Goal: Task Accomplishment & Management: Manage account settings

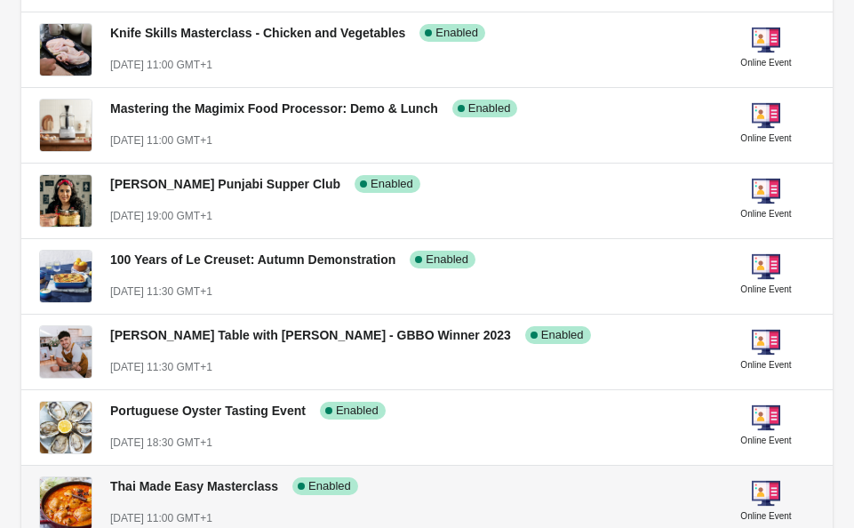
scroll to position [1563, 0]
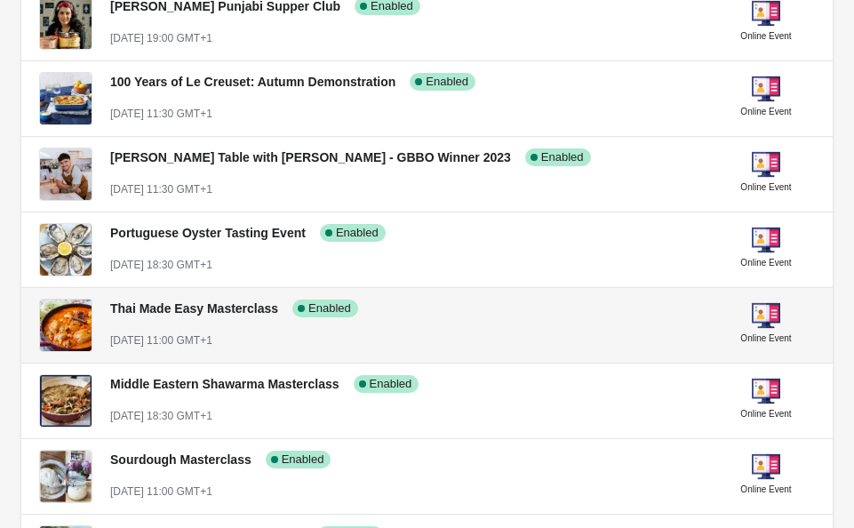
click at [456, 336] on div "[DATE] 11:00 GMT+1" at bounding box center [406, 340] width 592 height 18
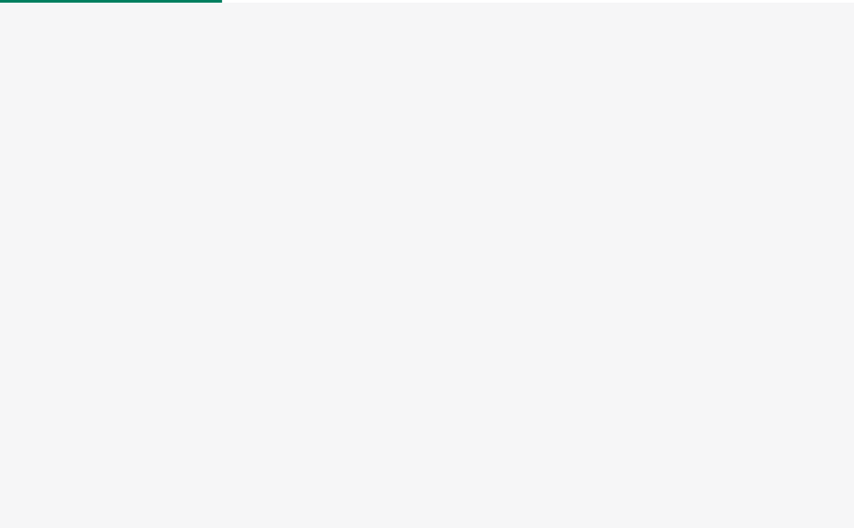
select select "US"
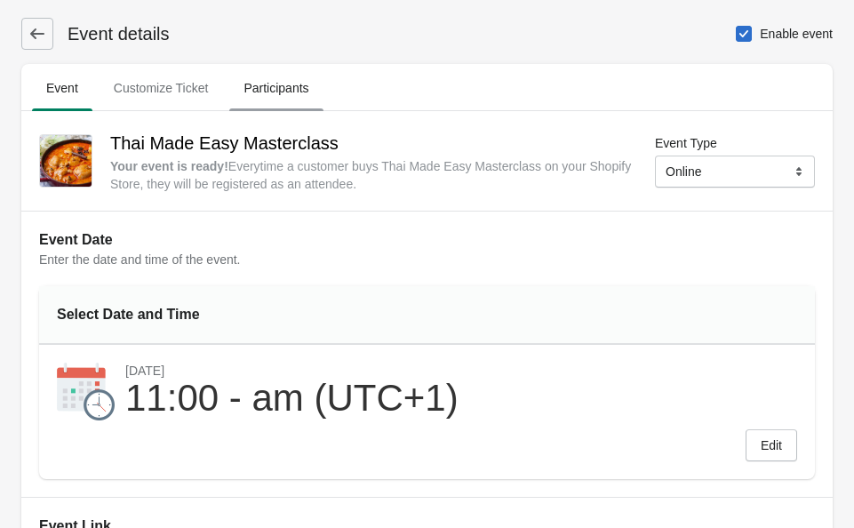
click at [268, 83] on span "Participants" at bounding box center [275, 88] width 93 height 32
select select "US"
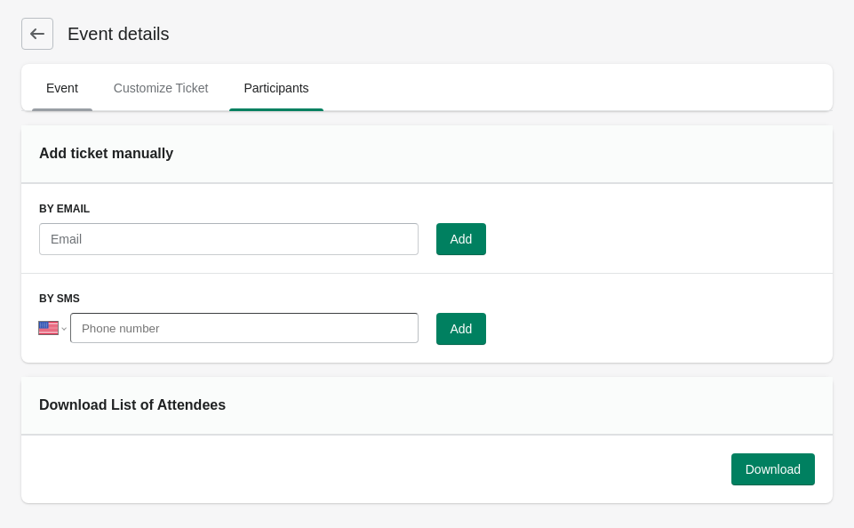
click at [70, 95] on span "Event" at bounding box center [62, 88] width 60 height 32
select select "US"
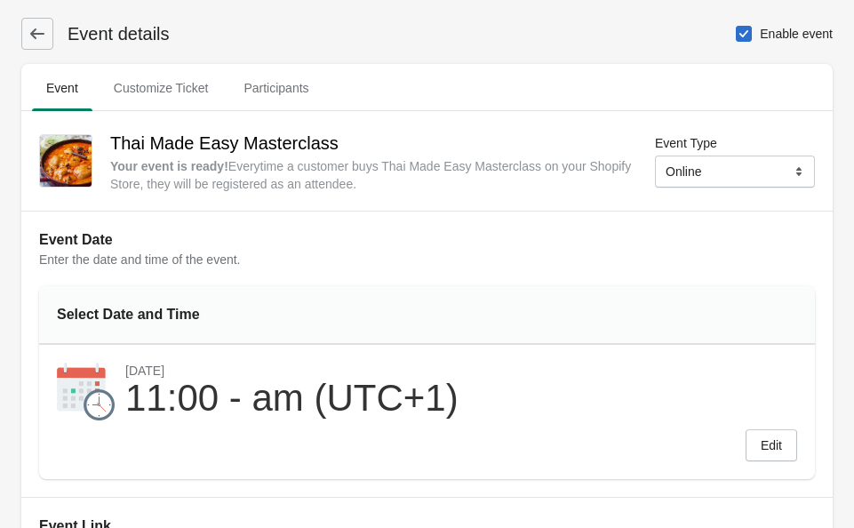
scroll to position [115, 0]
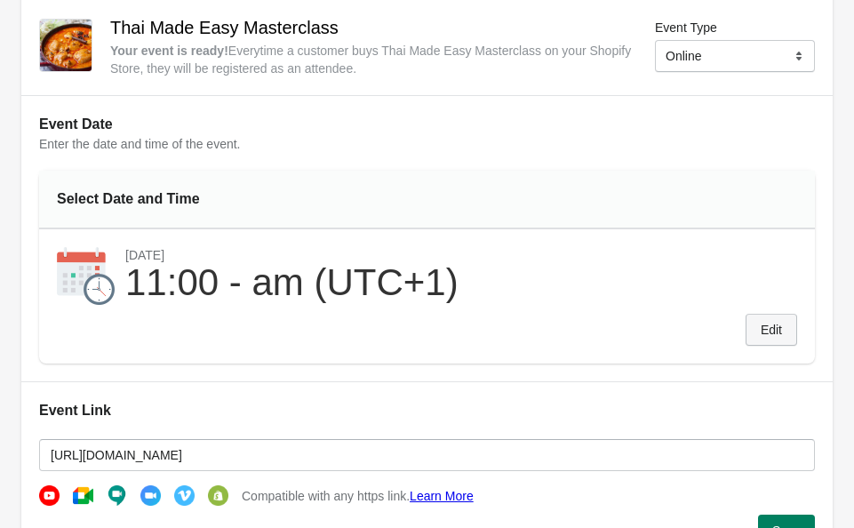
click at [787, 345] on button "Edit" at bounding box center [771, 330] width 52 height 32
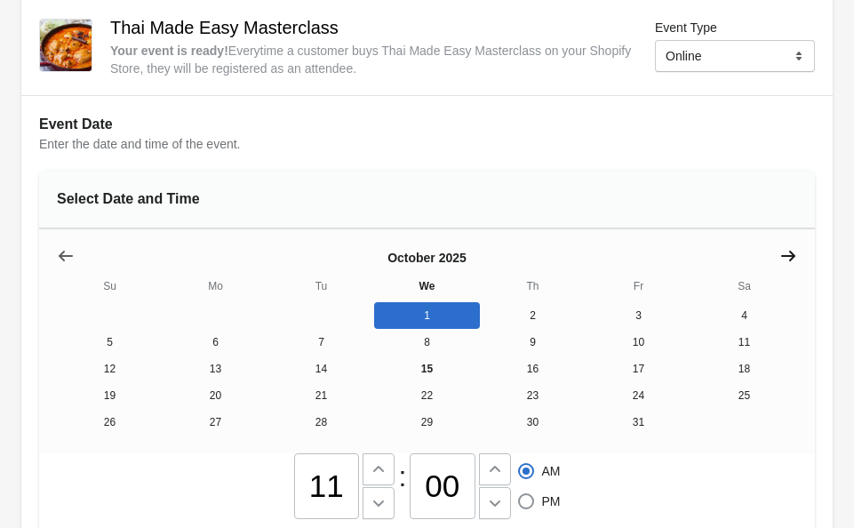
click at [787, 256] on icon "Show next month, November 2025" at bounding box center [788, 255] width 14 height 11
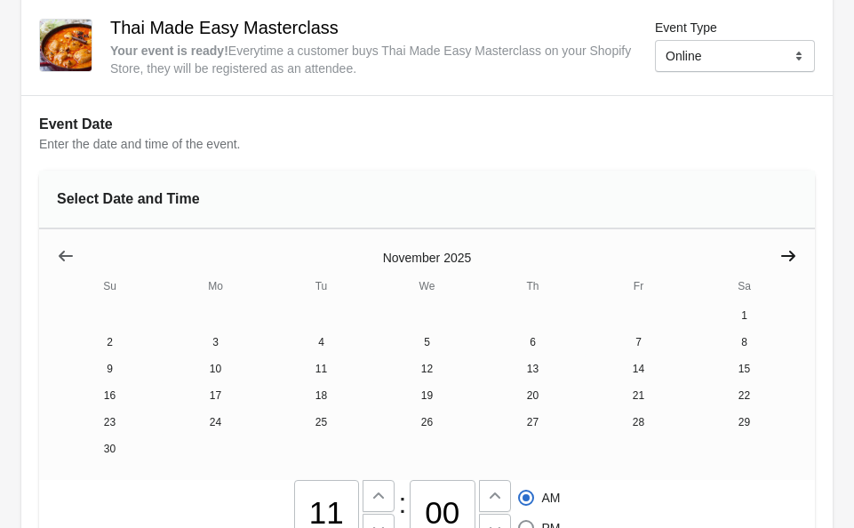
click at [787, 256] on icon "Show next month, December 2025" at bounding box center [788, 255] width 14 height 11
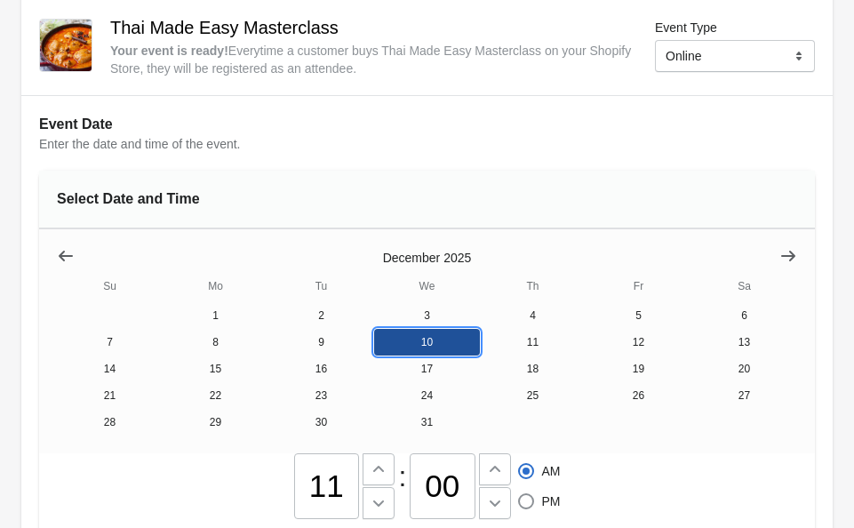
click at [410, 346] on button "10" at bounding box center [427, 342] width 106 height 27
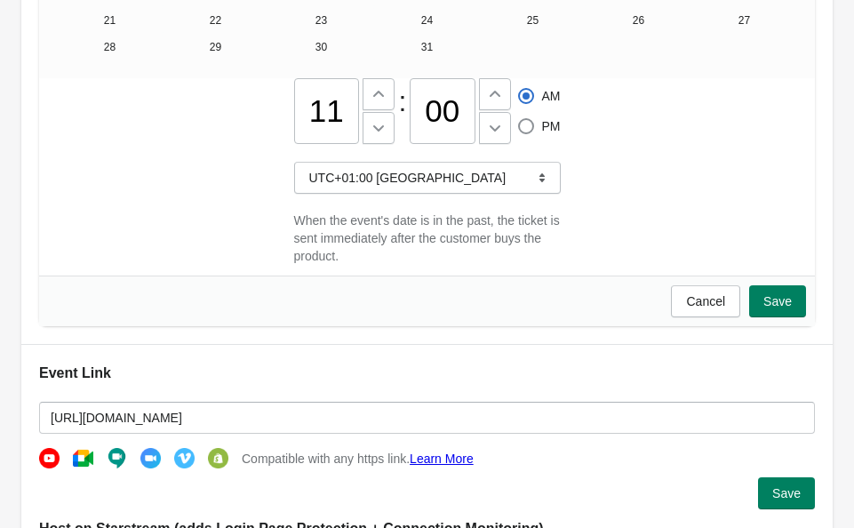
scroll to position [491, 0]
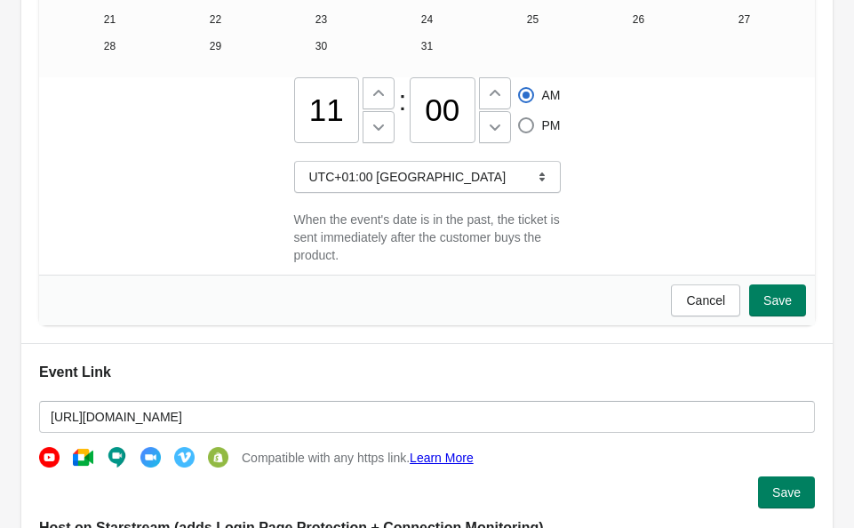
click at [780, 307] on span "Save" at bounding box center [777, 300] width 28 height 14
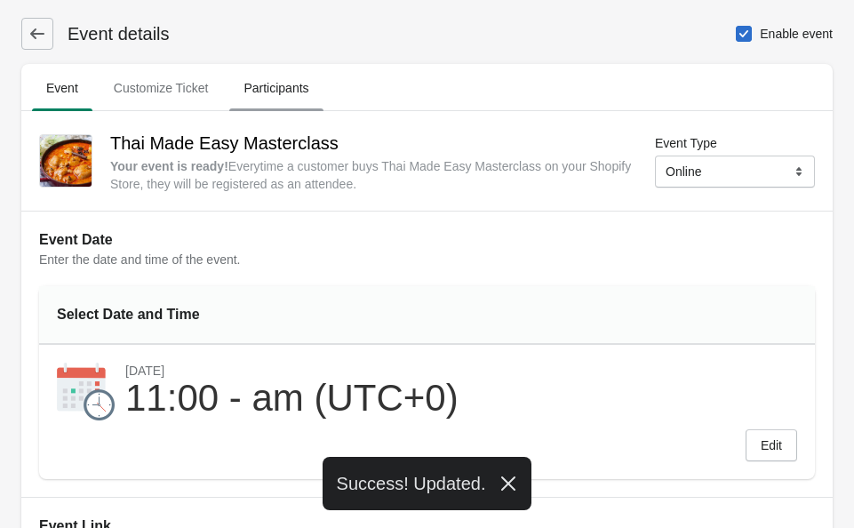
scroll to position [0, 0]
click at [306, 91] on span "Participants" at bounding box center [275, 88] width 93 height 32
select select "US"
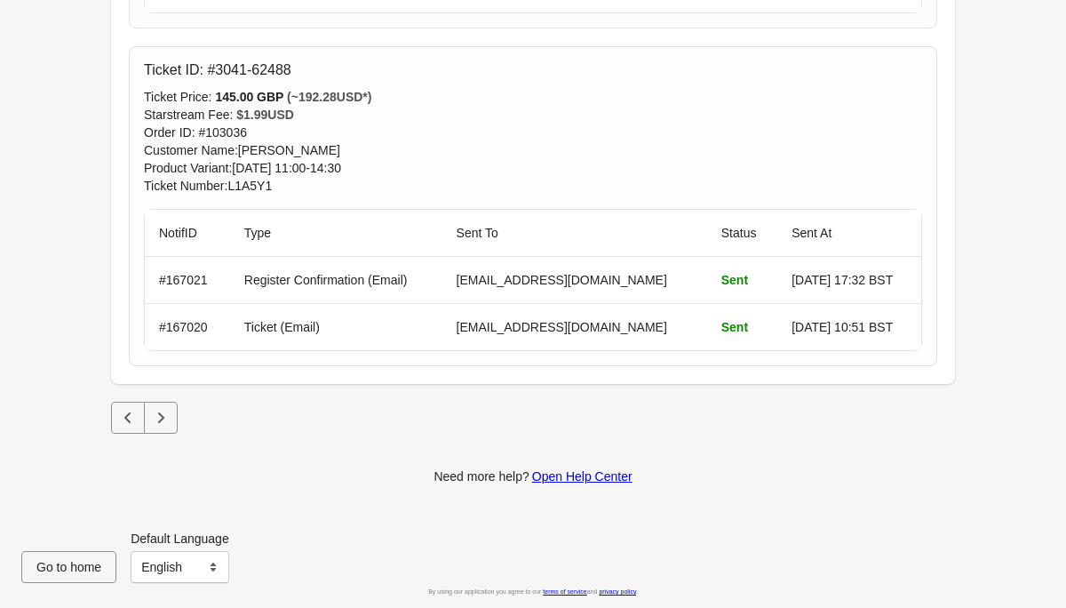
scroll to position [886, 0]
click at [156, 422] on icon "Next" at bounding box center [161, 418] width 18 height 18
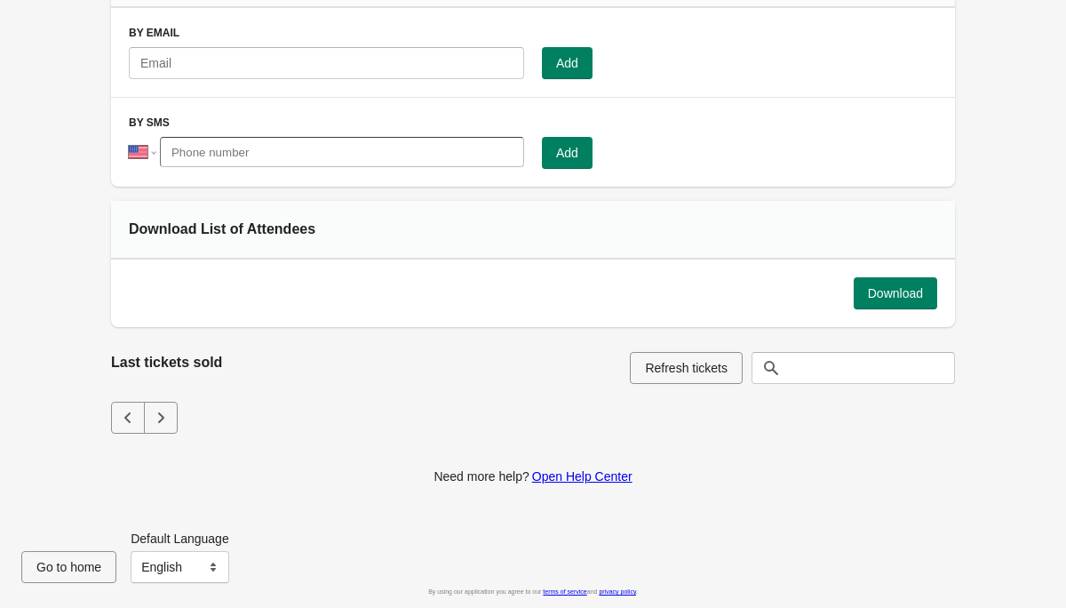
click at [131, 425] on icon "Previous" at bounding box center [128, 418] width 18 height 18
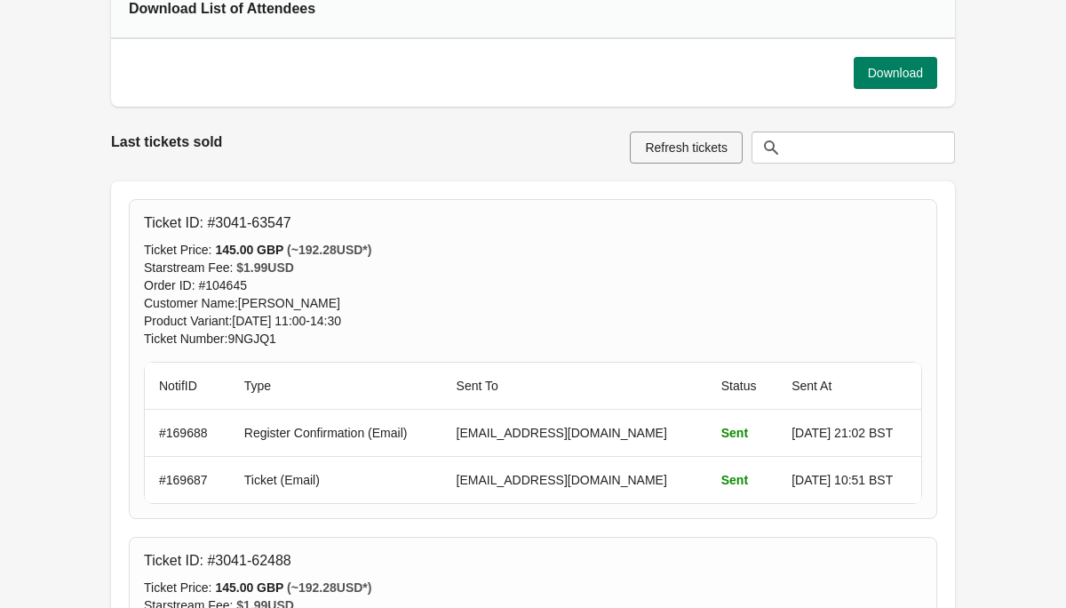
click at [518, 264] on div "Starstream Fee : $ 1.99 USD" at bounding box center [533, 267] width 778 height 18
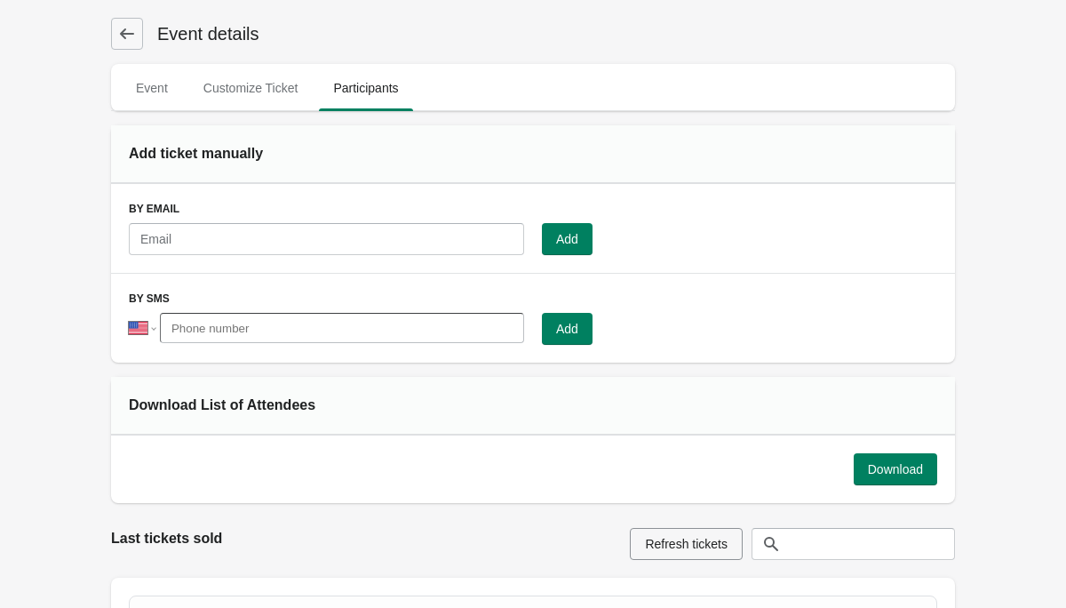
scroll to position [0, 0]
click at [150, 84] on span "Event" at bounding box center [152, 88] width 60 height 32
select select "US"
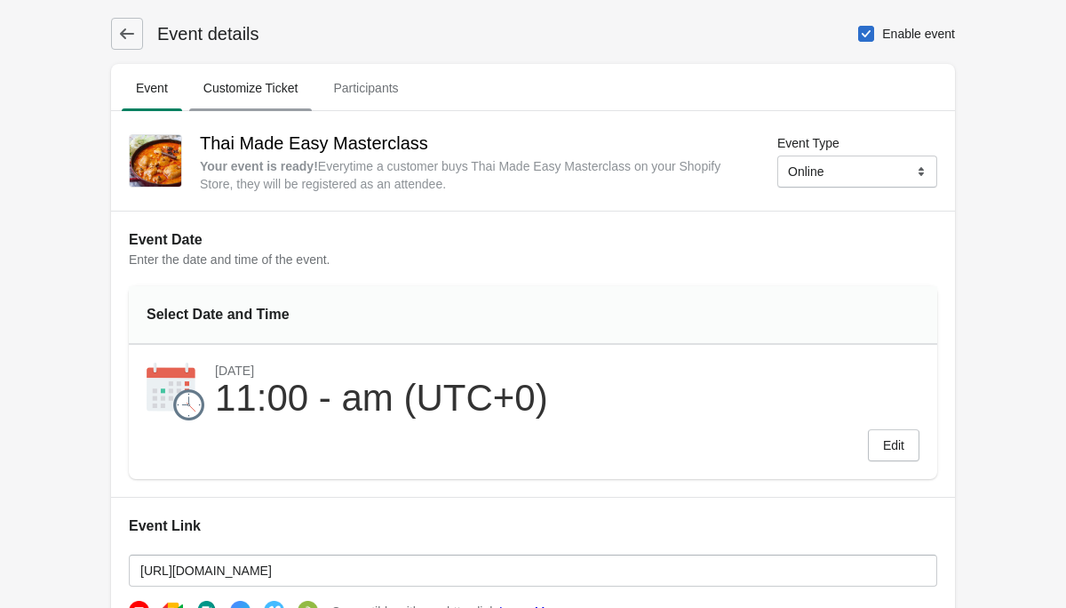
click at [266, 78] on span "Customize Ticket" at bounding box center [250, 88] width 123 height 32
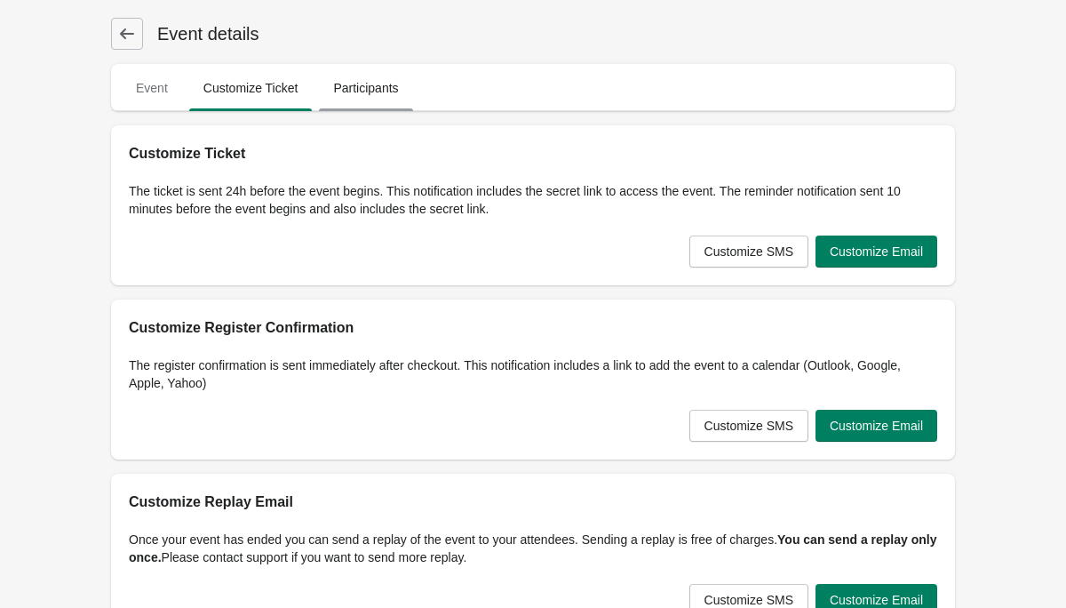
click at [378, 90] on span "Participants" at bounding box center [365, 88] width 93 height 32
select select "US"
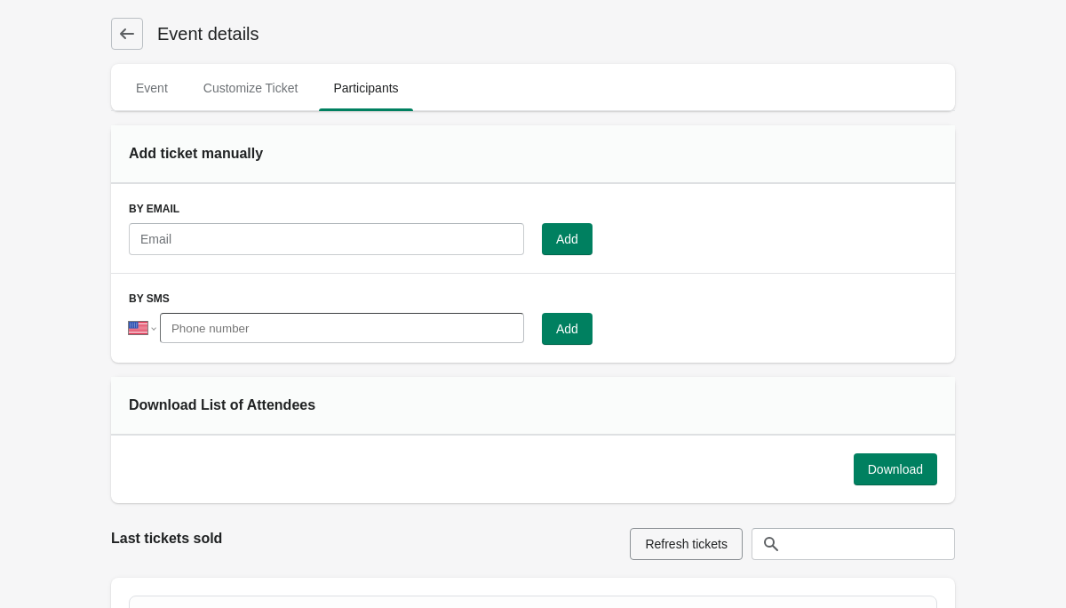
click at [126, 39] on icon at bounding box center [127, 34] width 18 height 18
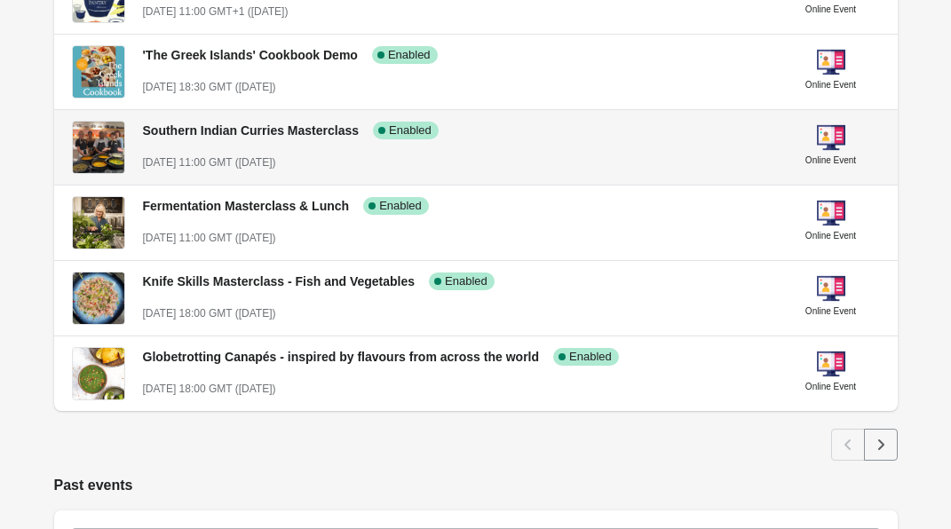
scroll to position [822, 0]
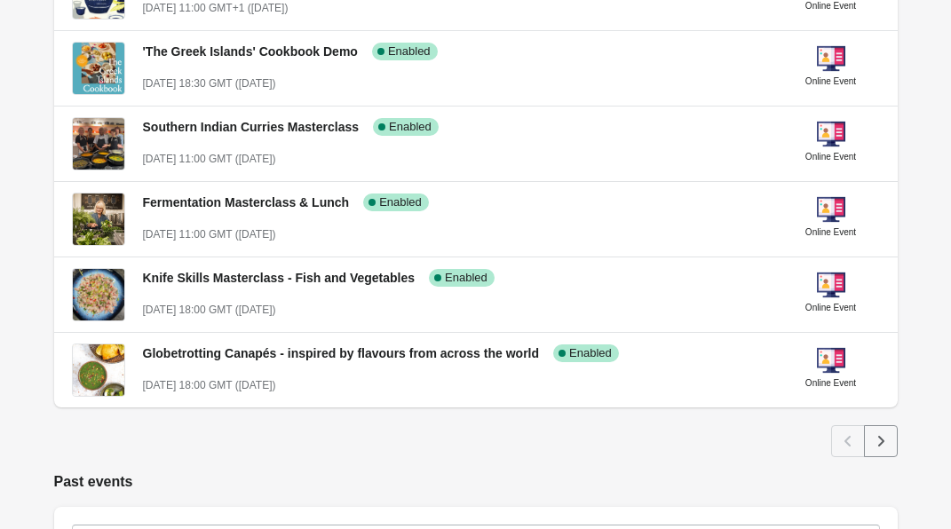
click at [848, 481] on h2 "Past events" at bounding box center [476, 482] width 844 height 21
click at [887, 443] on icon "Next" at bounding box center [881, 442] width 18 height 18
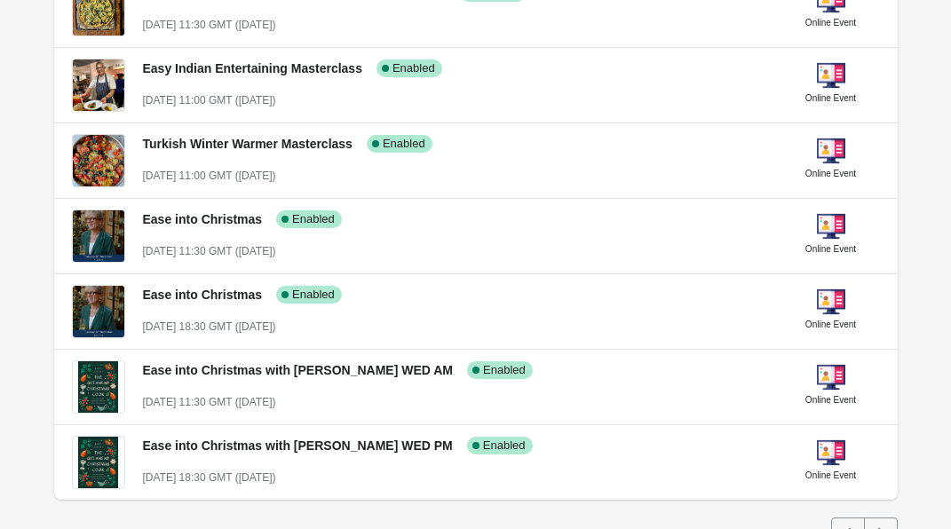
scroll to position [1111, 0]
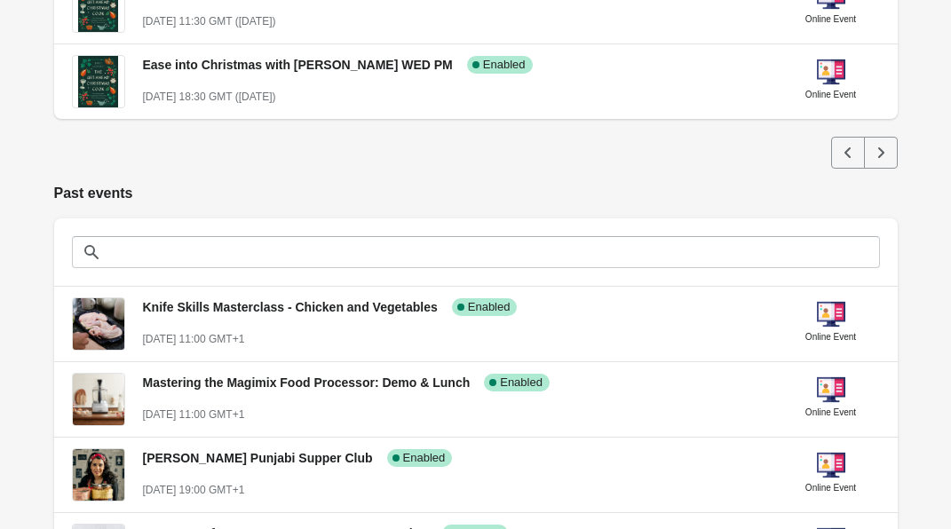
click at [887, 152] on icon "Next" at bounding box center [881, 153] width 18 height 18
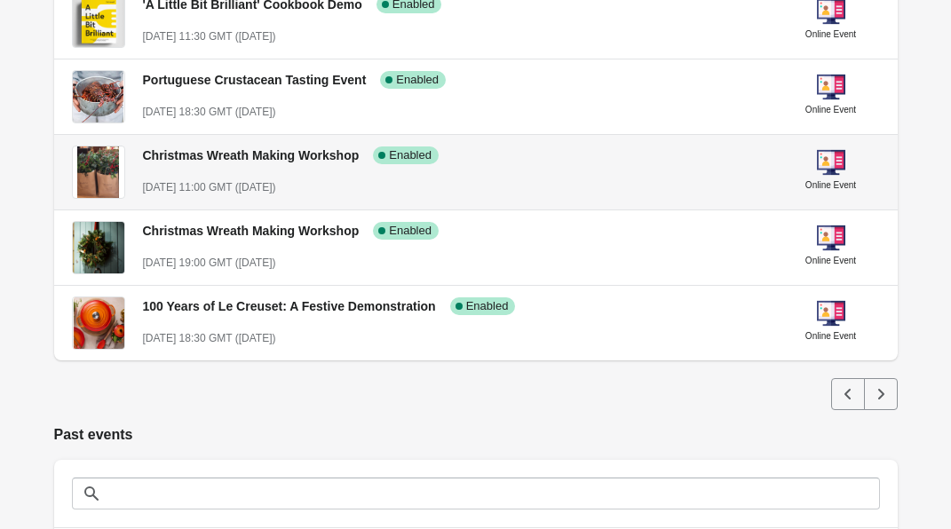
scroll to position [870, 0]
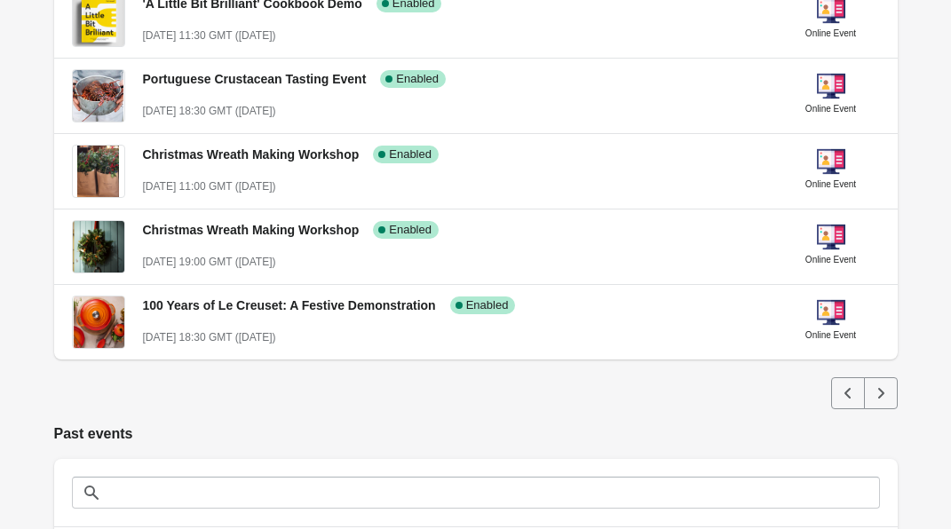
click at [888, 399] on icon "Next" at bounding box center [881, 394] width 18 height 18
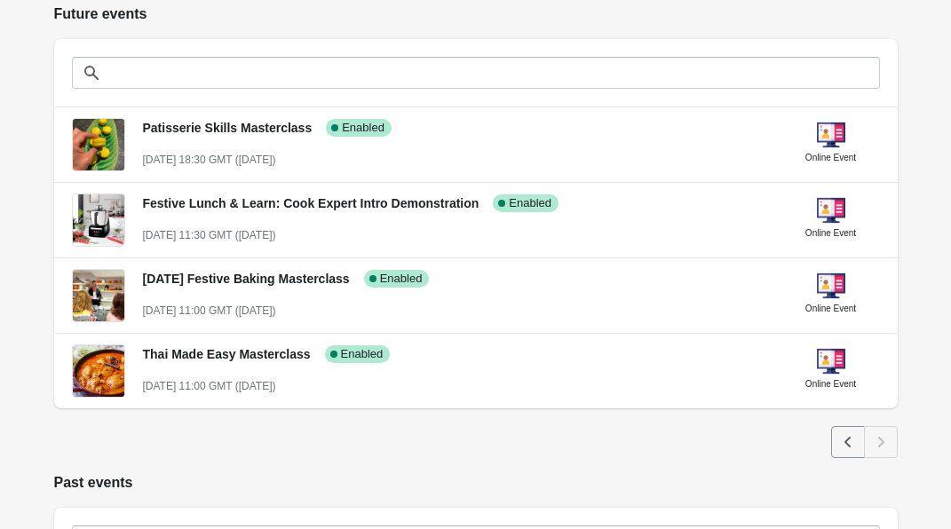
scroll to position [367, 0]
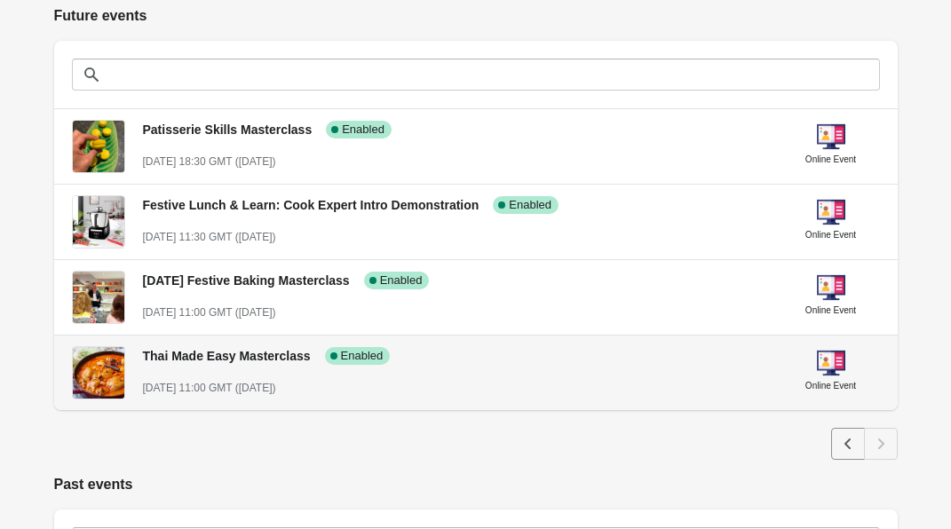
click at [466, 380] on div "December 10st, 2025 @ 11:00 GMT (in 55 days)" at bounding box center [455, 388] width 625 height 18
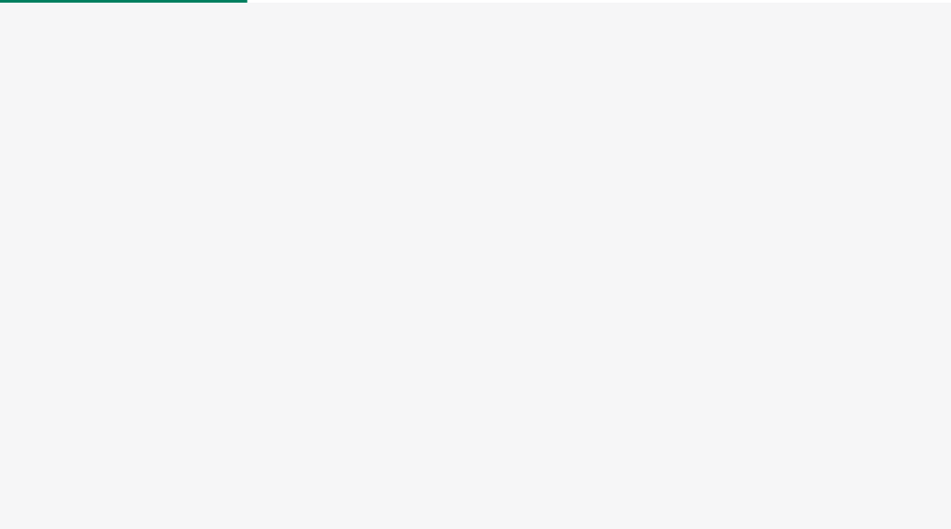
select select "US"
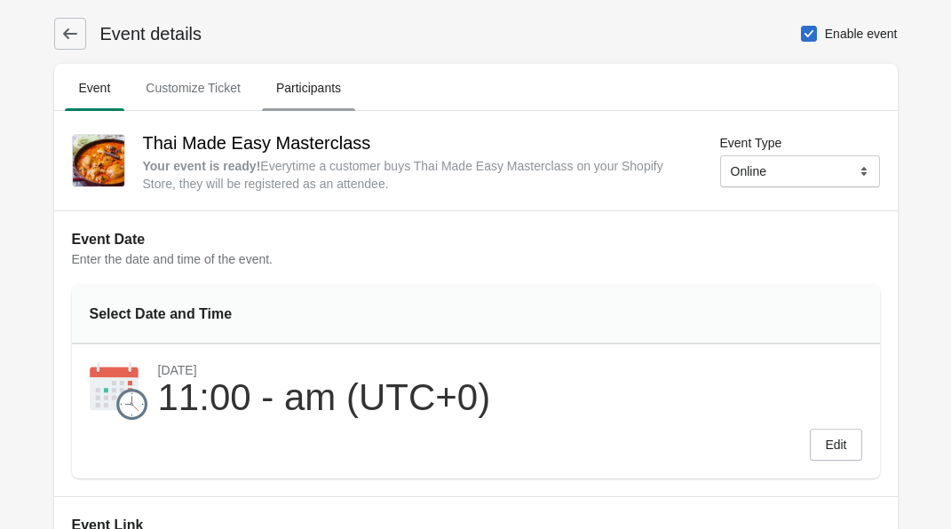
click at [317, 100] on span "Participants" at bounding box center [308, 88] width 93 height 32
select select "US"
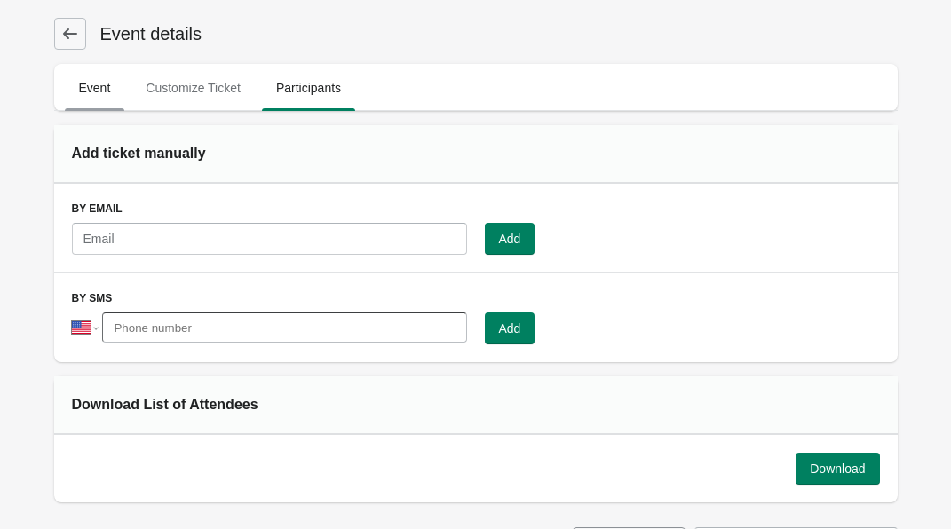
click at [102, 88] on span "Event" at bounding box center [95, 88] width 60 height 32
select select "US"
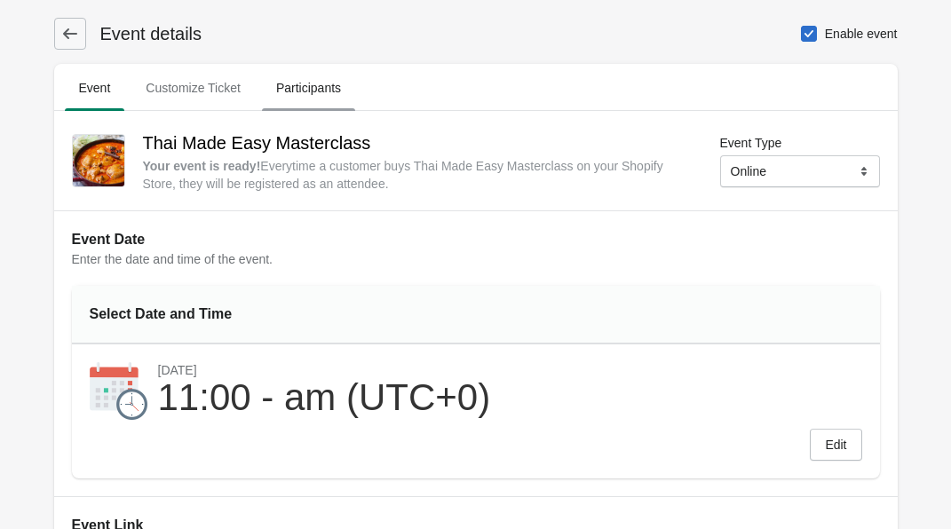
click at [328, 95] on span "Participants" at bounding box center [308, 88] width 93 height 32
select select "US"
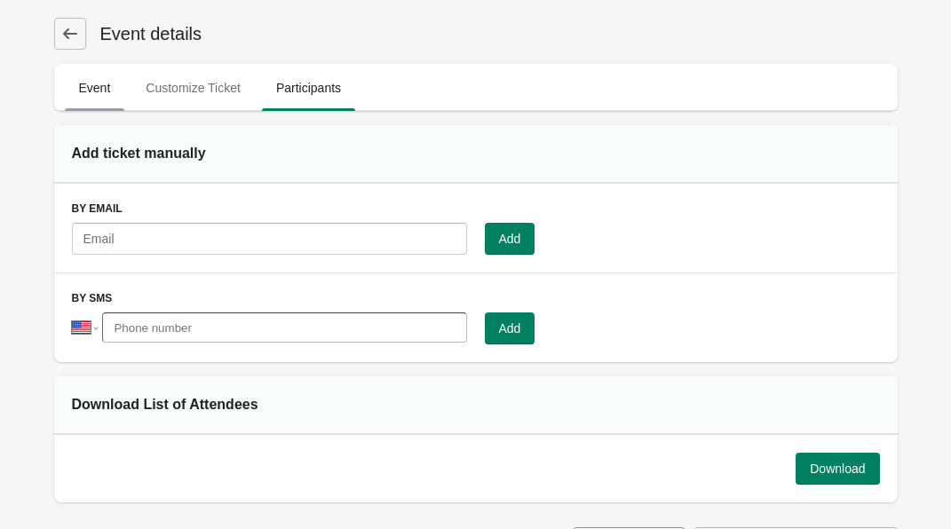
click at [107, 82] on span "Event" at bounding box center [95, 88] width 60 height 32
select select "US"
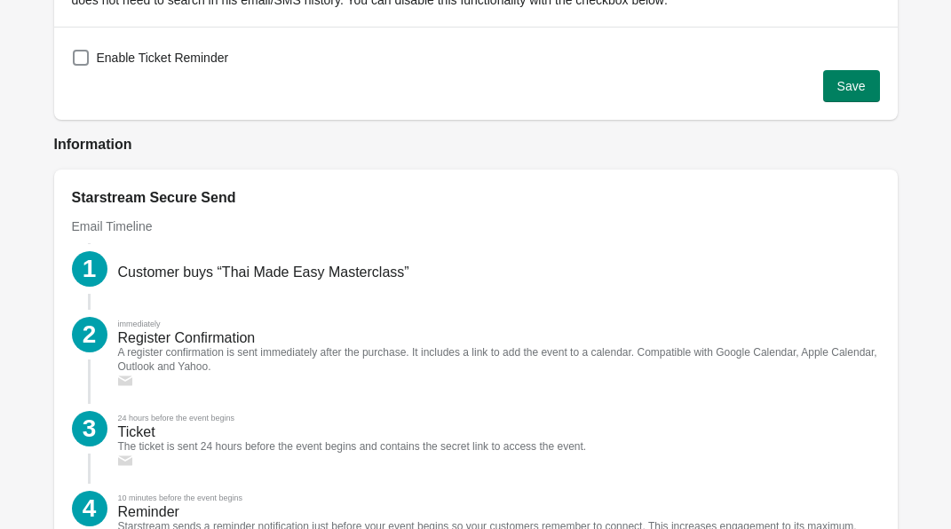
scroll to position [2018, 0]
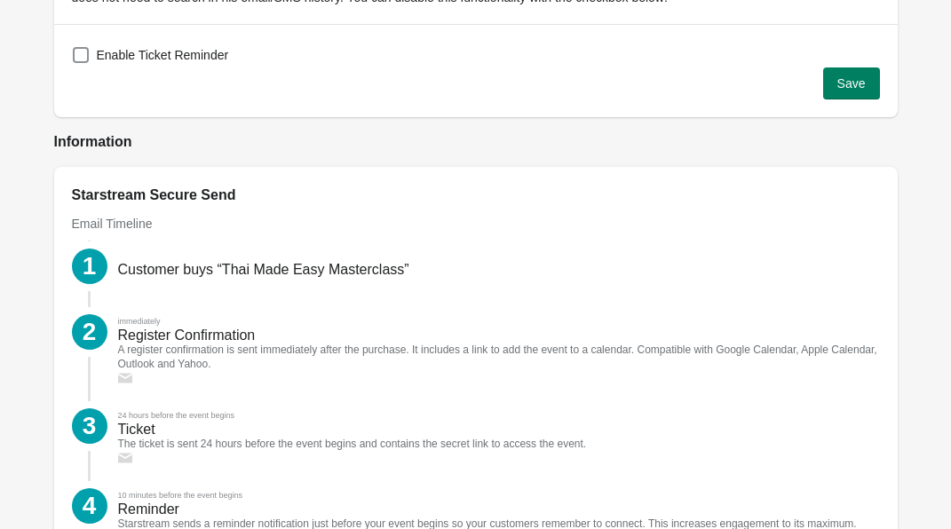
click at [608, 134] on h2 "Information" at bounding box center [476, 141] width 844 height 21
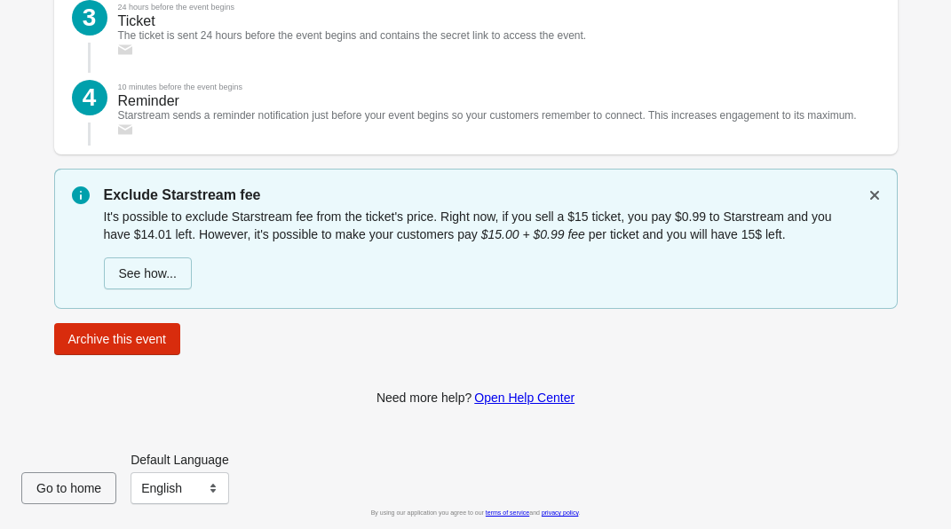
scroll to position [2441, 0]
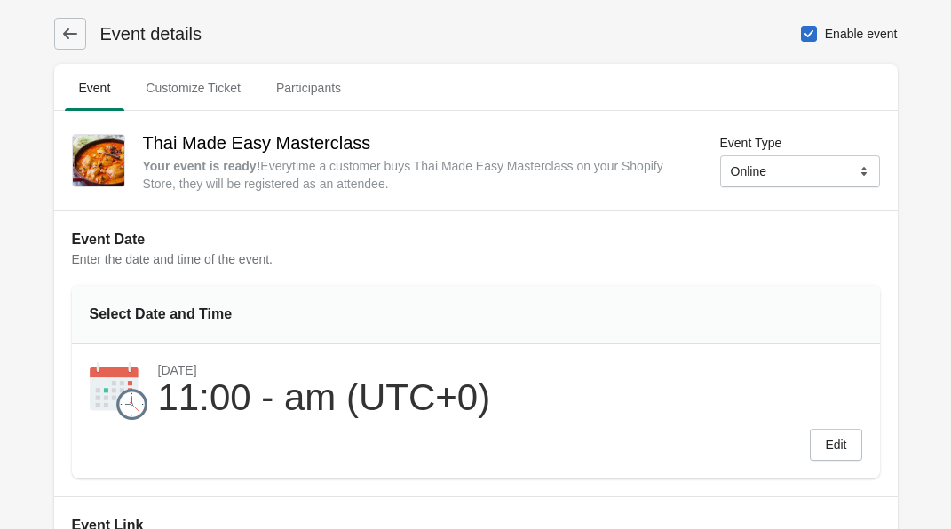
scroll to position [0, 0]
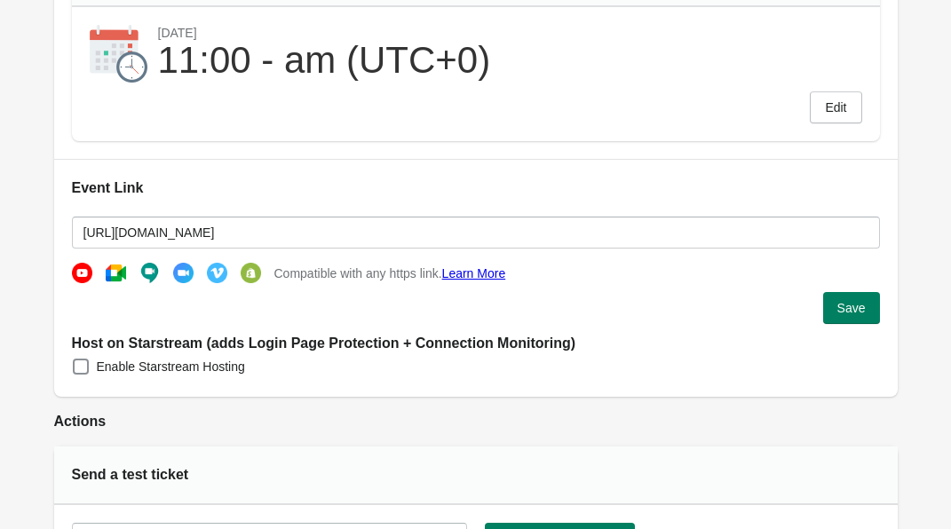
scroll to position [338, 0]
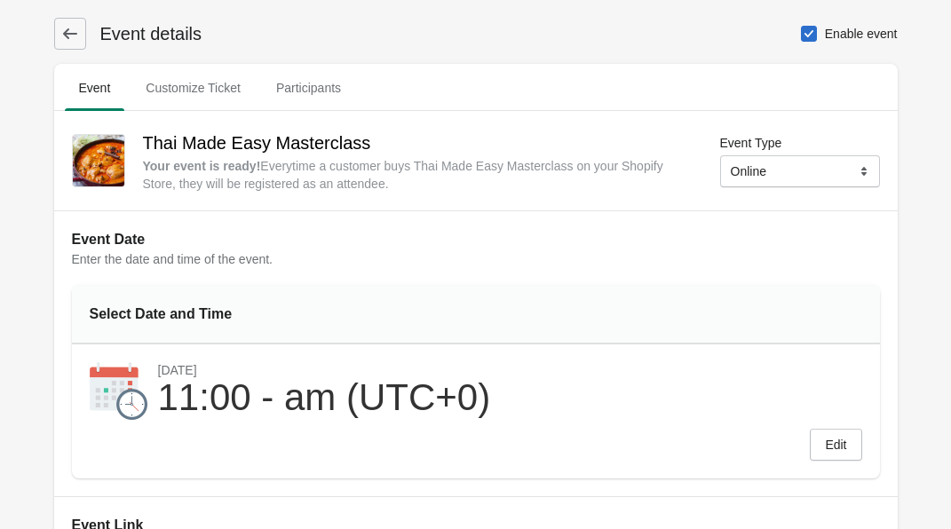
scroll to position [0, 0]
click at [822, 34] on label "Enable event" at bounding box center [849, 33] width 98 height 25
click at [802, 27] on input "Enable event" at bounding box center [801, 26] width 1 height 1
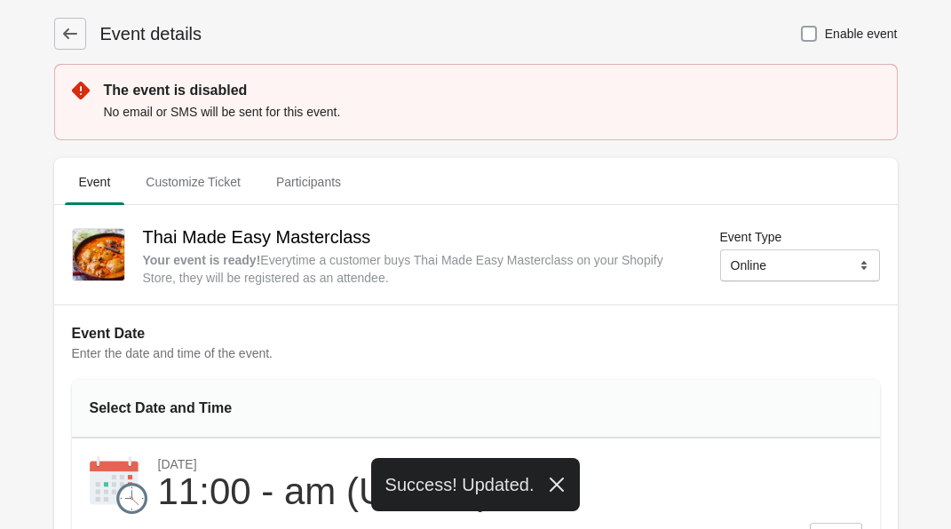
click at [841, 32] on span "Enable event" at bounding box center [861, 34] width 73 height 18
click at [802, 27] on input "Enable event" at bounding box center [801, 26] width 1 height 1
checkbox input "true"
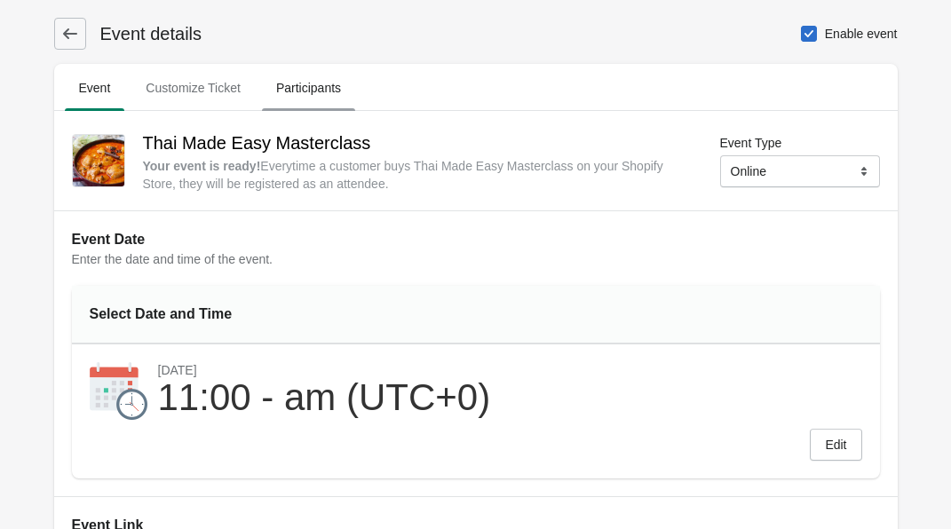
click at [335, 79] on span "Participants" at bounding box center [308, 88] width 93 height 32
select select "US"
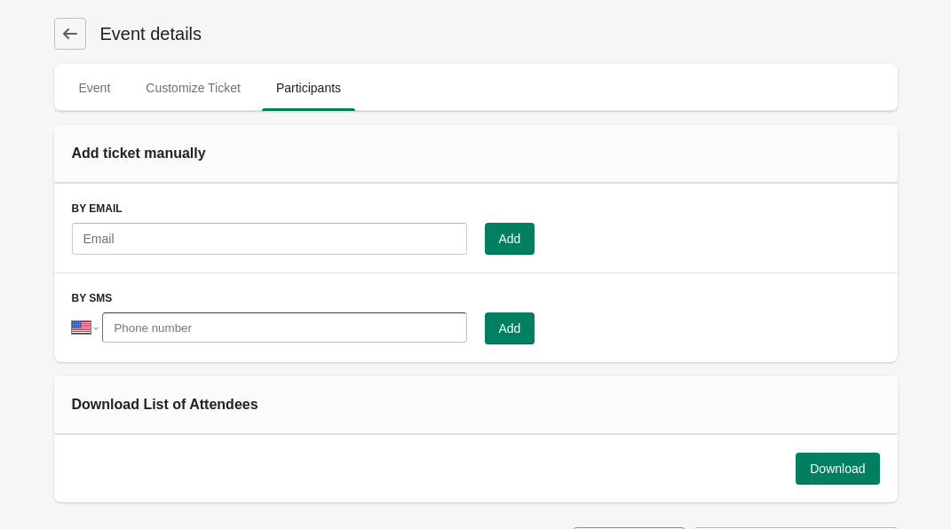
click at [75, 39] on icon at bounding box center [70, 34] width 18 height 18
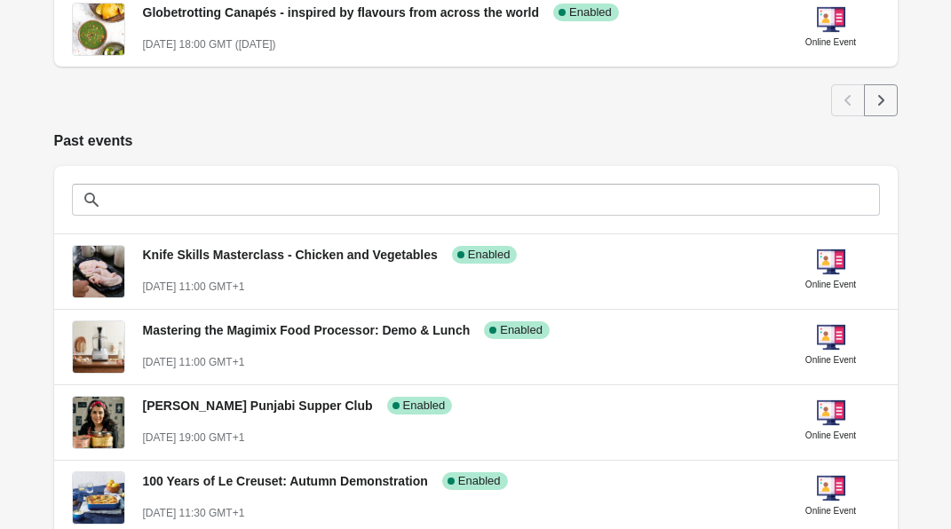
scroll to position [1167, 0]
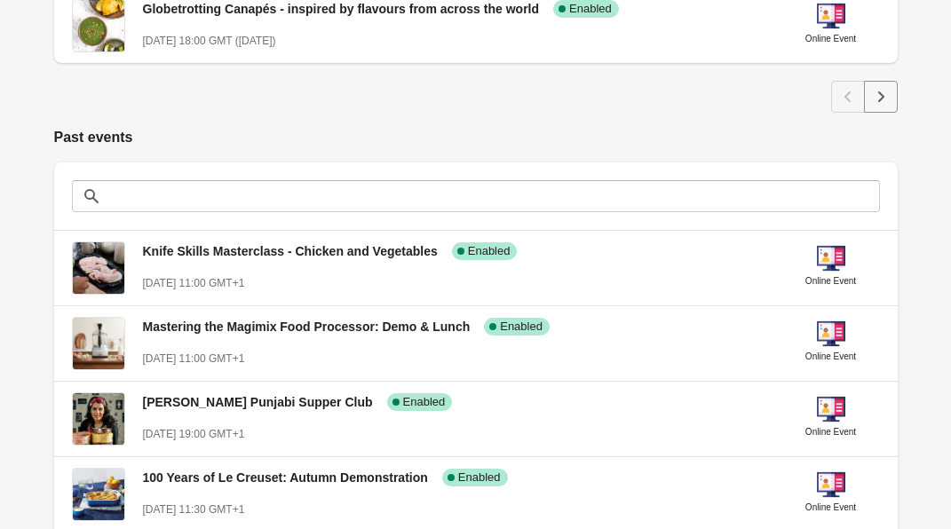
click at [881, 96] on icon "Next" at bounding box center [881, 97] width 18 height 18
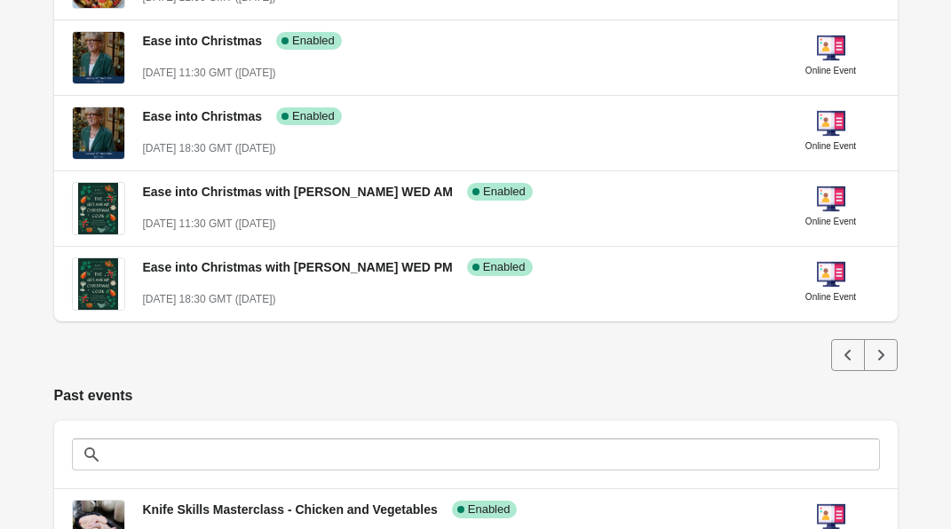
scroll to position [893, 0]
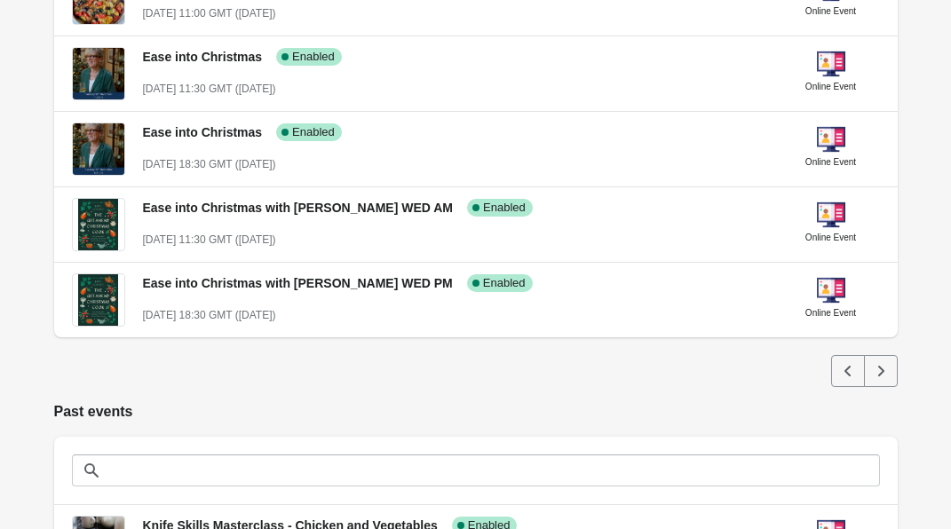
click at [878, 360] on button "Next" at bounding box center [881, 371] width 34 height 32
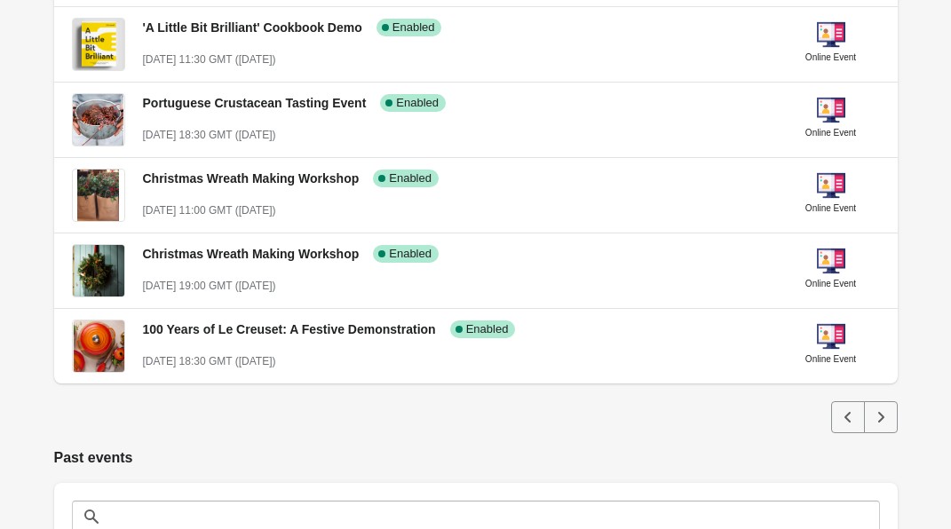
scroll to position [847, 0]
click at [882, 409] on icon "Next" at bounding box center [881, 417] width 18 height 18
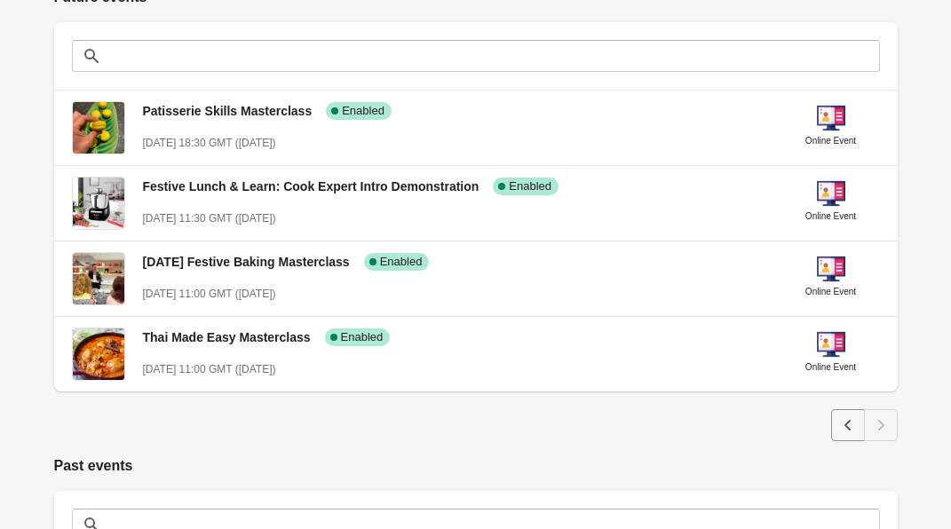
scroll to position [375, 0]
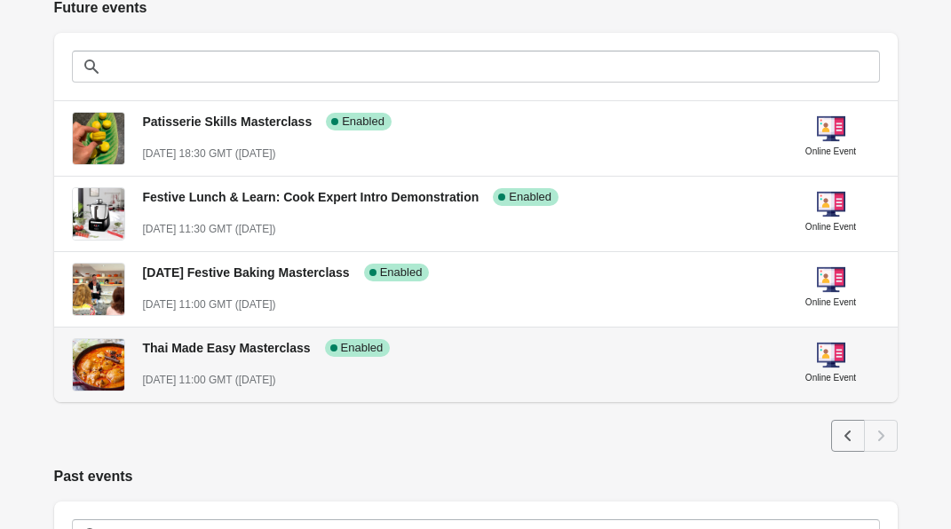
click at [458, 374] on div "December 10st, 2025 @ 11:00 GMT (in 55 days)" at bounding box center [455, 380] width 625 height 18
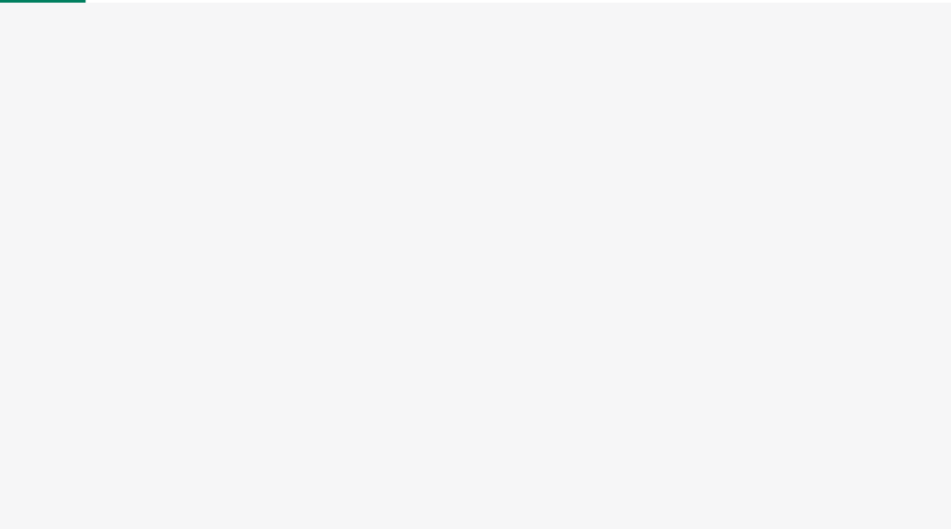
select select "US"
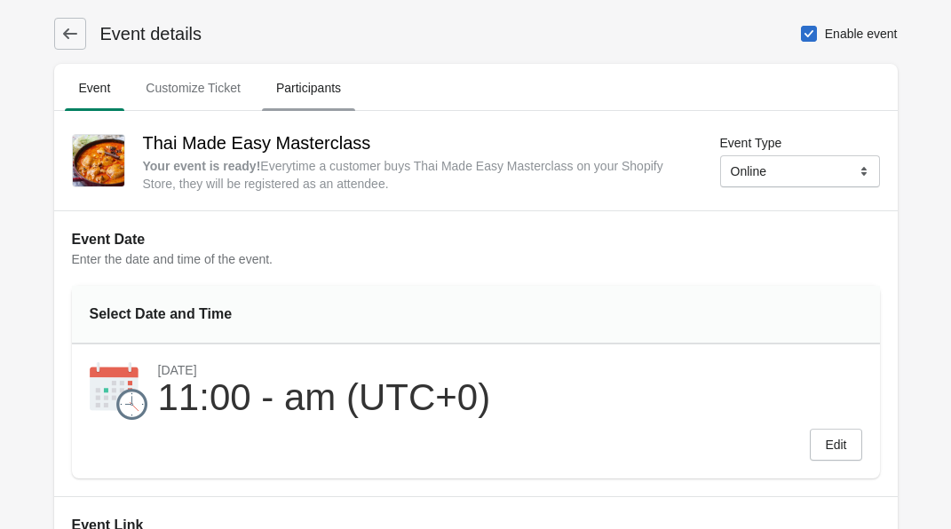
click at [323, 101] on span "Participants" at bounding box center [308, 88] width 93 height 32
select select "US"
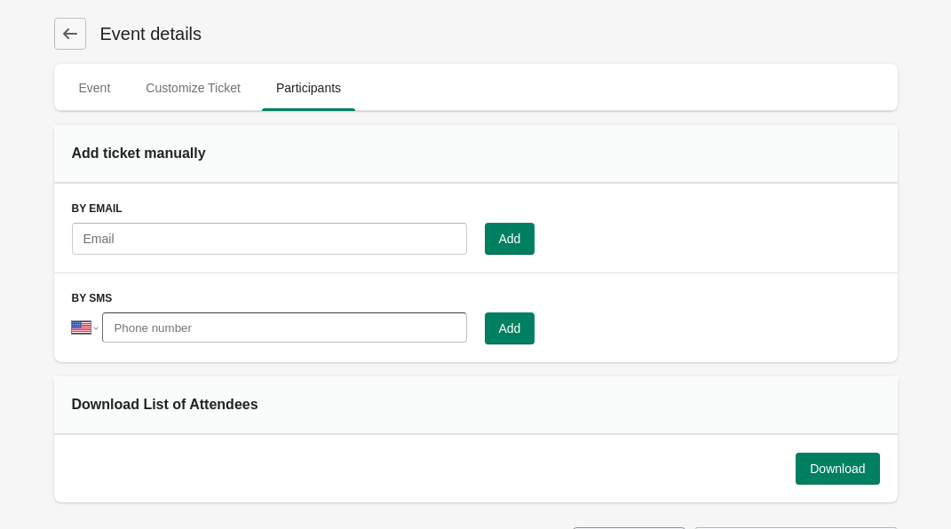
click at [544, 125] on div "Add ticket manually" at bounding box center [476, 154] width 844 height 59
click at [69, 37] on icon at bounding box center [70, 34] width 18 height 18
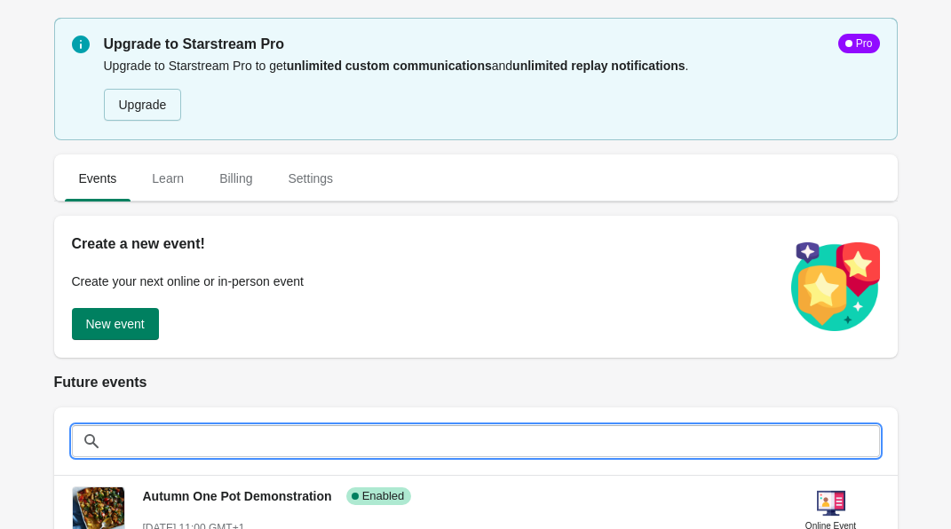
click at [405, 446] on input "text" at bounding box center [493, 441] width 773 height 32
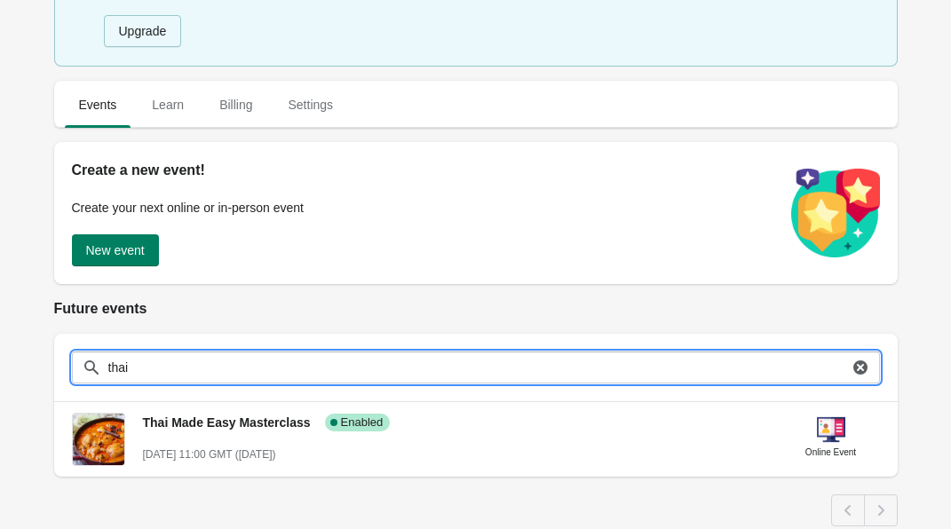
scroll to position [122, 0]
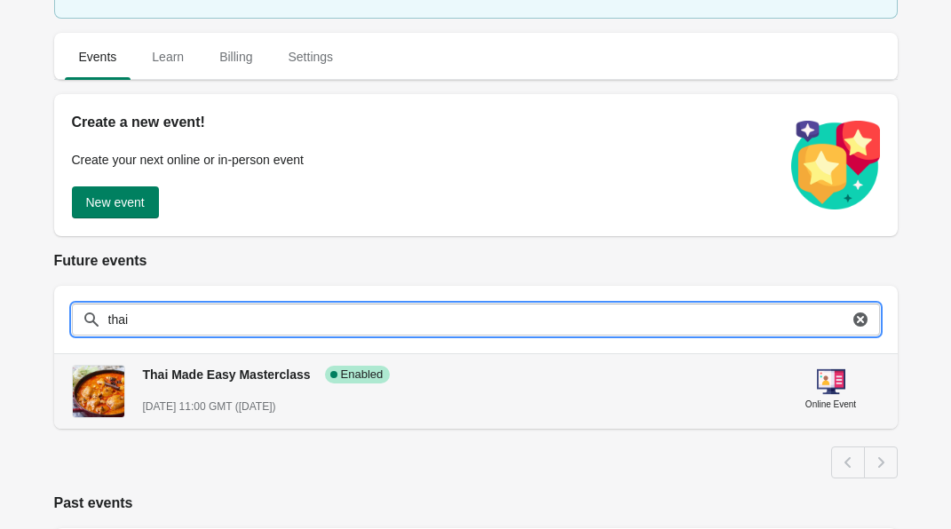
type input "thai"
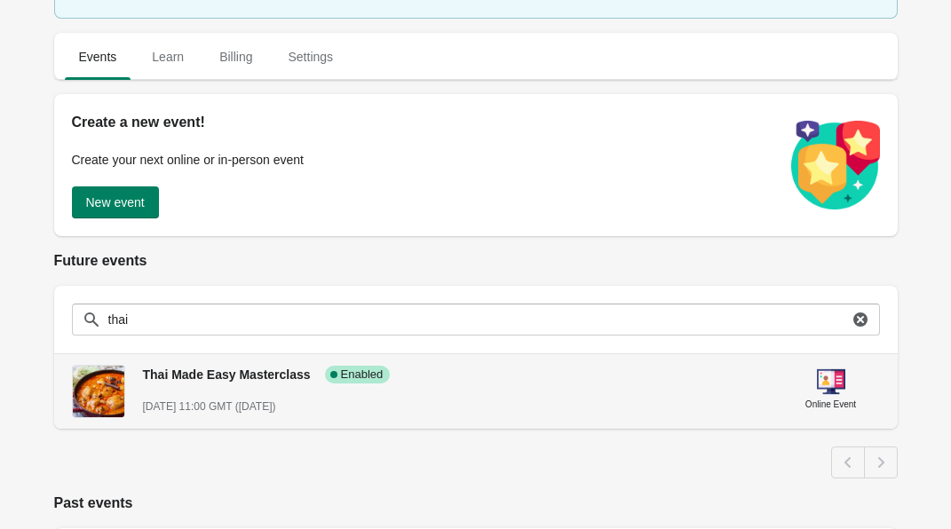
click at [416, 381] on div "Thai Made Easy Masterclass Success Complete Enabled" at bounding box center [449, 367] width 640 height 33
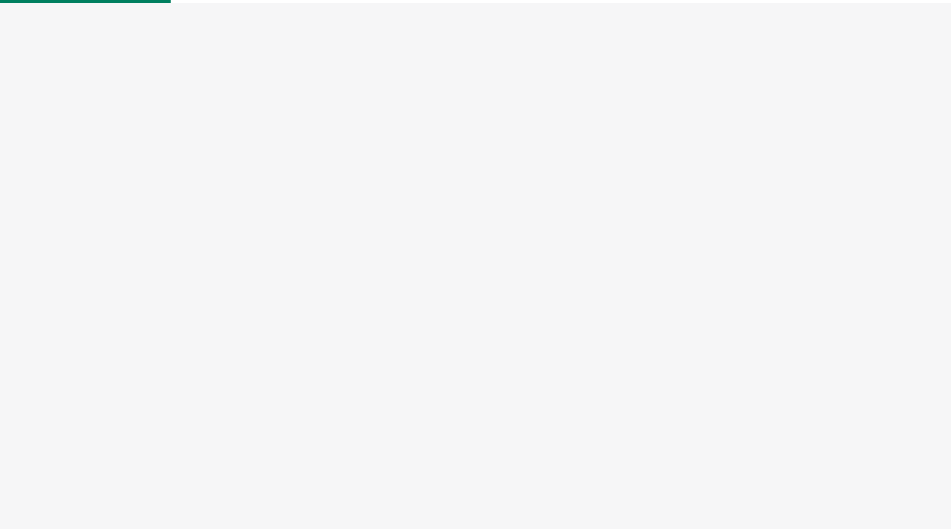
select select "US"
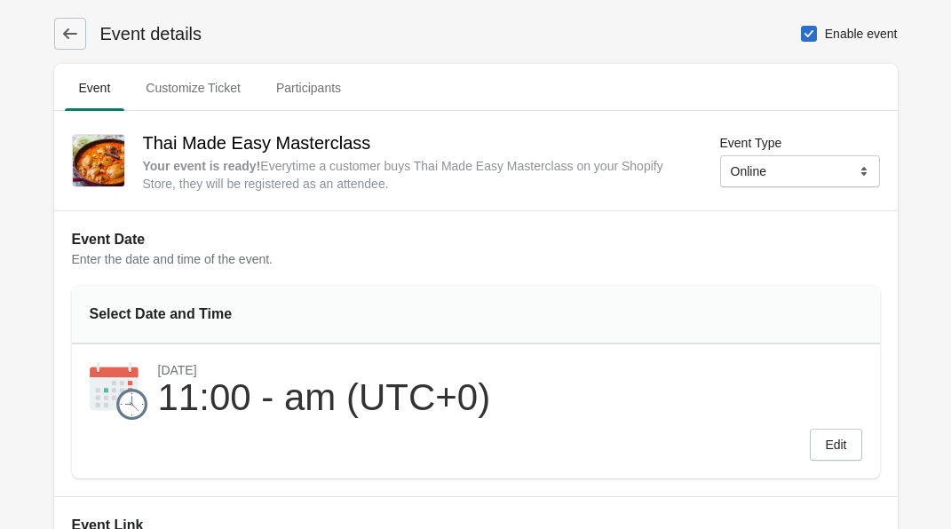
click at [851, 19] on div "Event details Enable event" at bounding box center [476, 34] width 844 height 32
click at [842, 36] on span "Enable event" at bounding box center [861, 34] width 73 height 18
click at [802, 27] on input "Enable event" at bounding box center [801, 26] width 1 height 1
checkbox input "false"
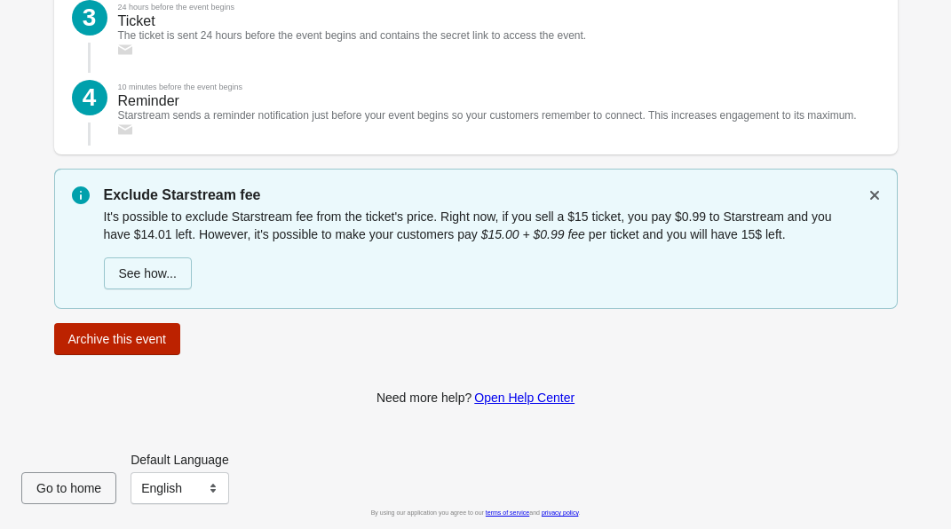
scroll to position [2535, 0]
click at [145, 350] on button "Archive this event" at bounding box center [117, 339] width 127 height 32
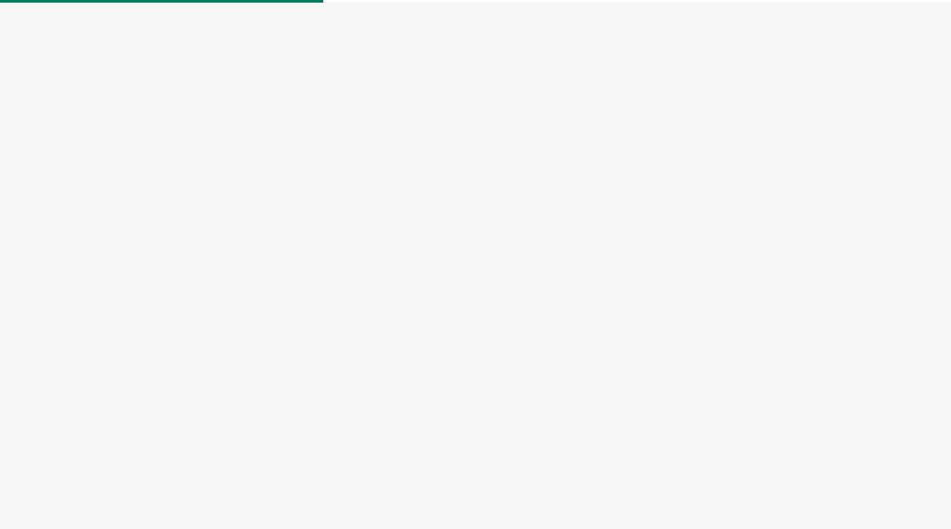
select select "US"
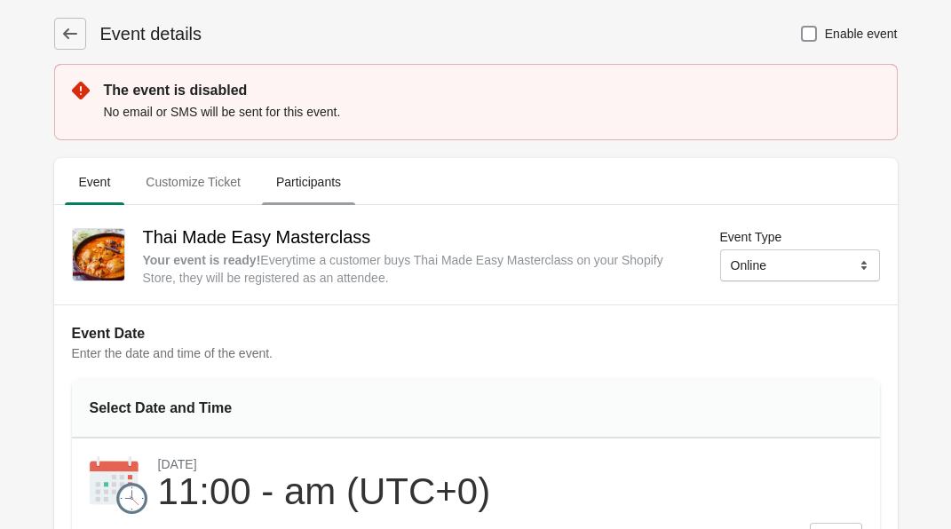
click at [302, 172] on span "Participants" at bounding box center [308, 182] width 93 height 32
select select "US"
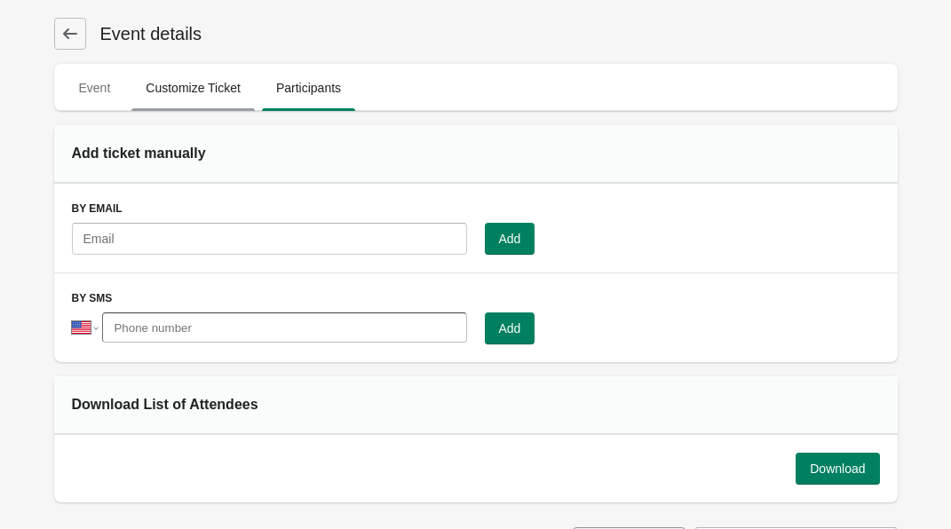
click at [199, 80] on span "Customize Ticket" at bounding box center [192, 88] width 123 height 32
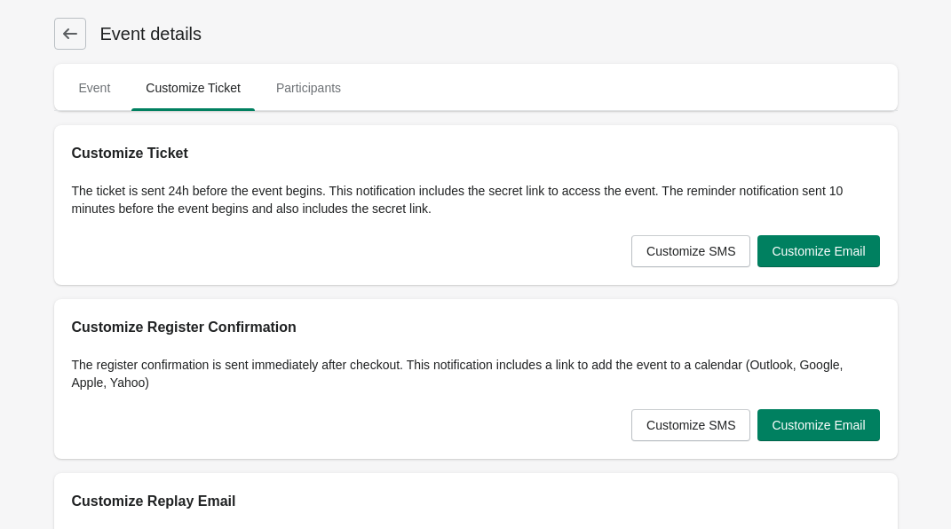
click at [73, 40] on icon at bounding box center [70, 34] width 18 height 18
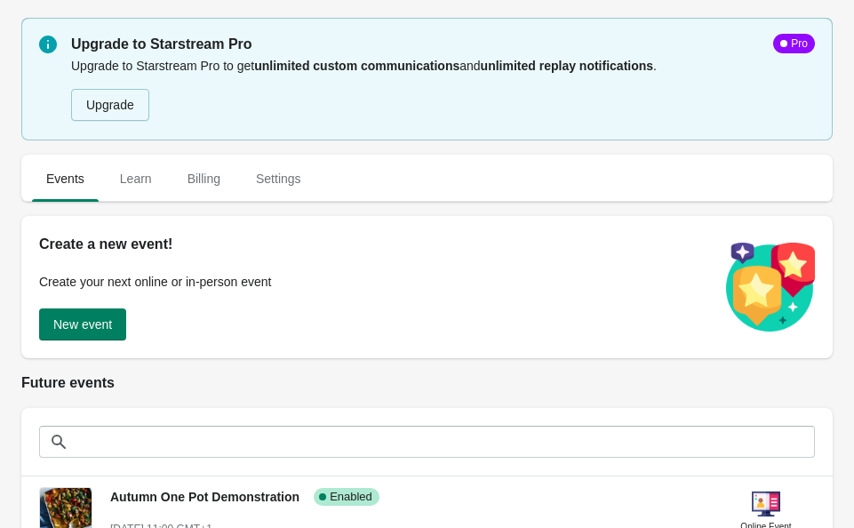
scroll to position [254, 0]
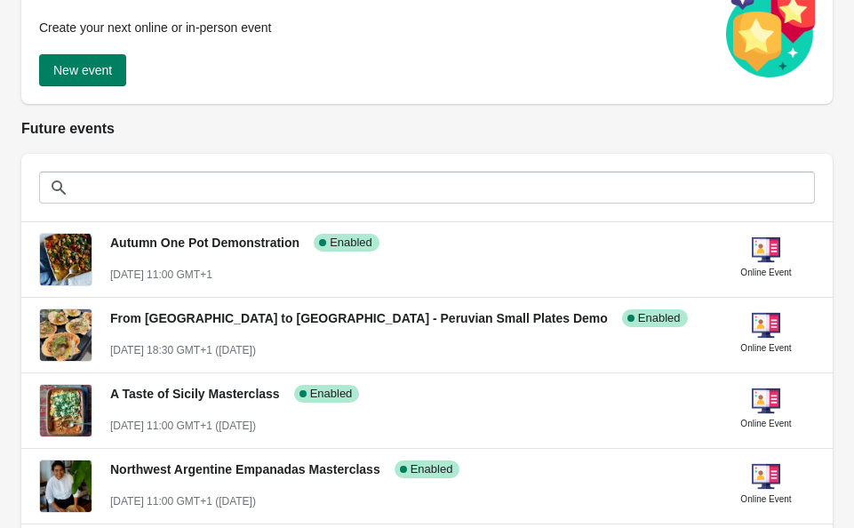
click at [480, 211] on div at bounding box center [426, 188] width 811 height 68
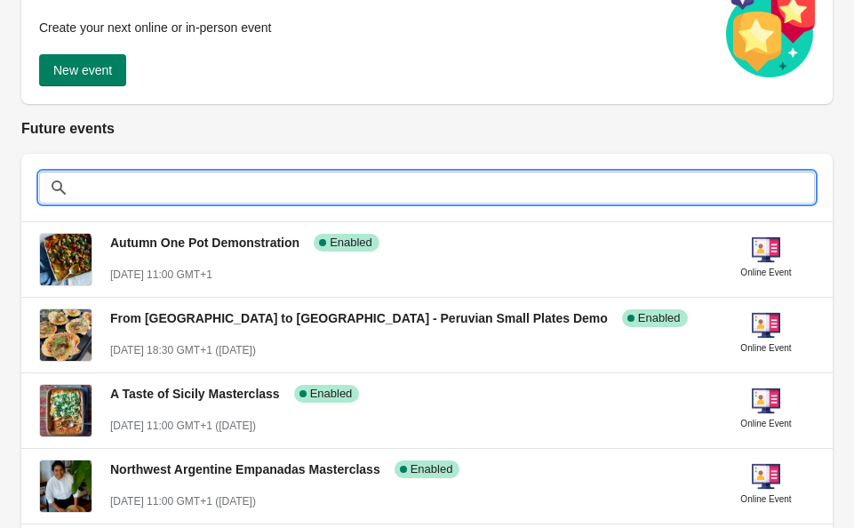
click at [509, 191] on input "text" at bounding box center [445, 187] width 740 height 32
click at [524, 129] on h2 "Future events" at bounding box center [426, 128] width 811 height 21
